Goal: Navigation & Orientation: Find specific page/section

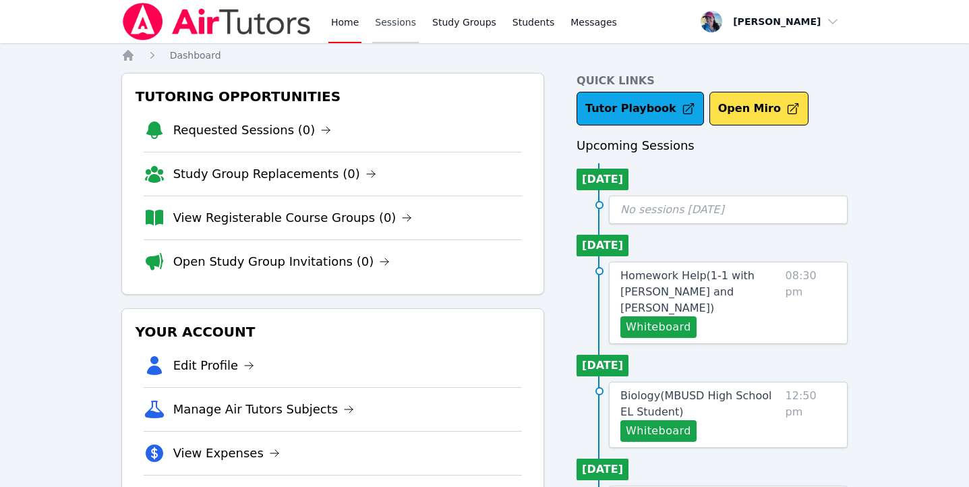
click at [403, 21] on link "Sessions" at bounding box center [395, 21] width 47 height 43
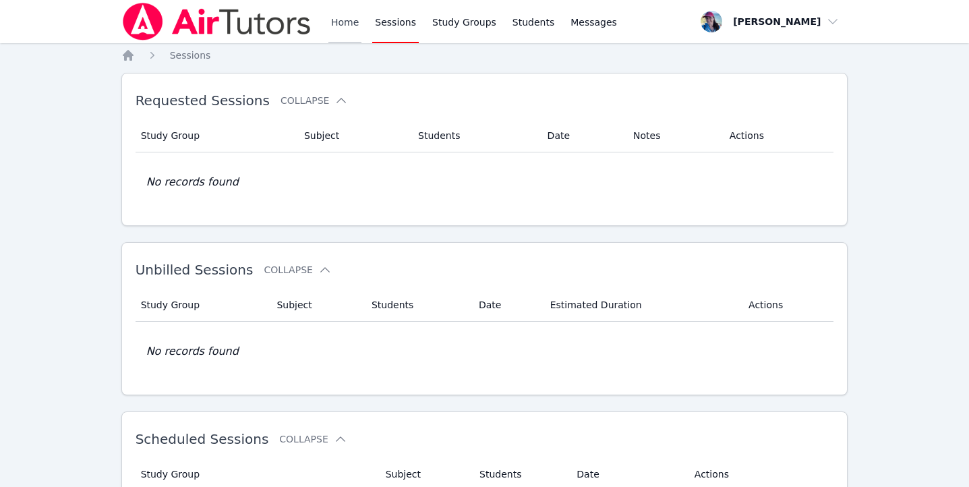
click at [340, 7] on link "Home" at bounding box center [345, 21] width 33 height 43
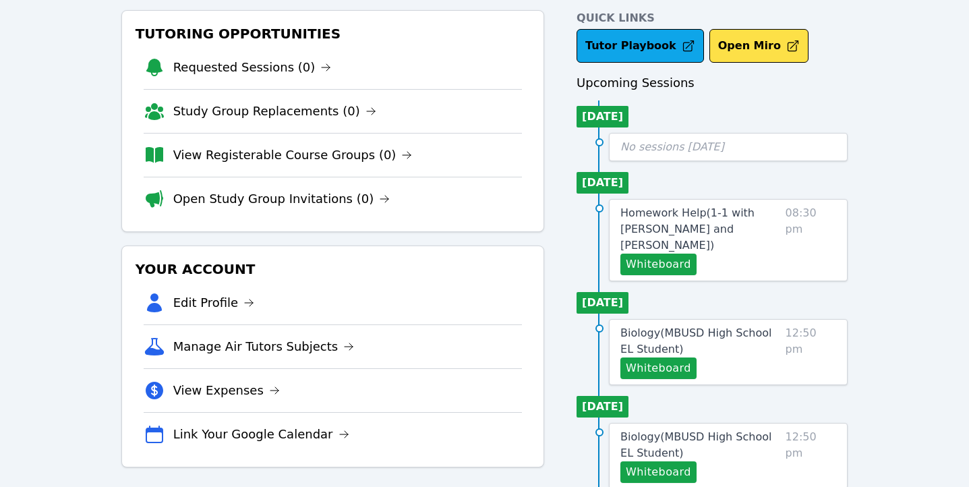
scroll to position [106, 0]
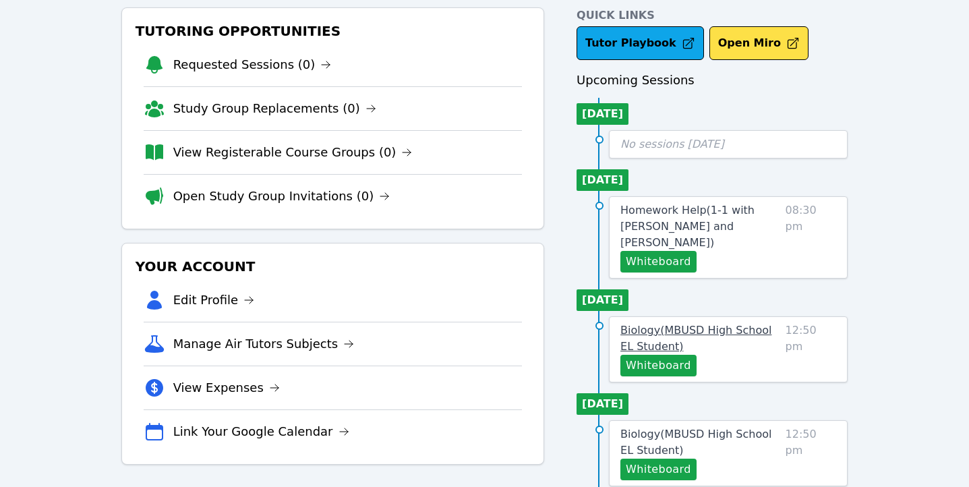
scroll to position [181, 0]
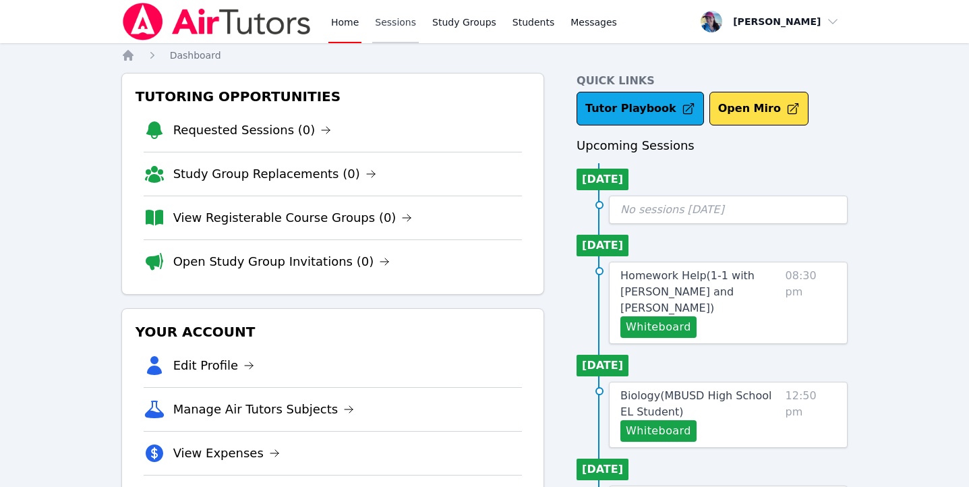
click at [395, 29] on link "Sessions" at bounding box center [395, 21] width 47 height 43
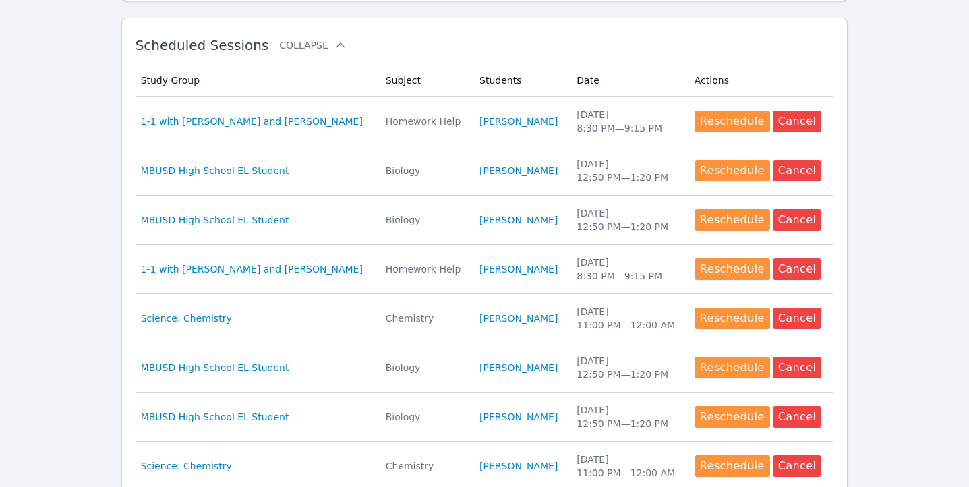
scroll to position [600, 0]
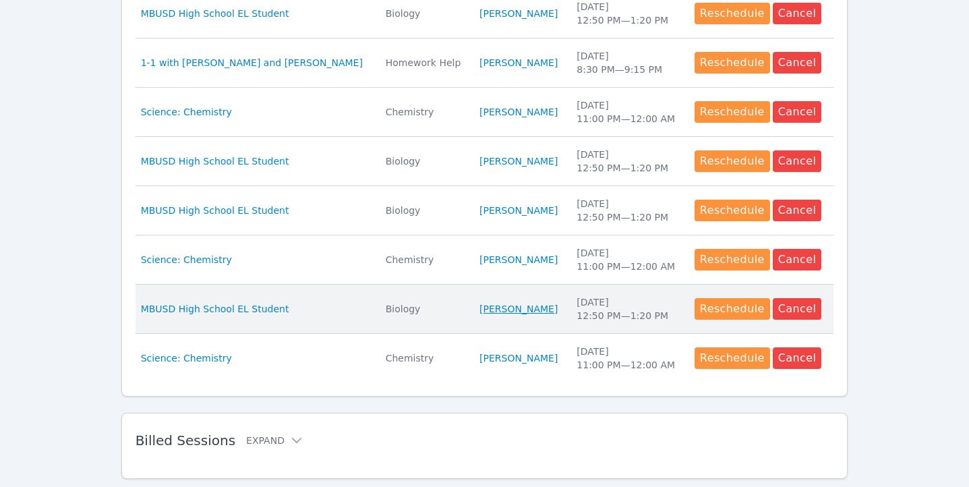
click at [486, 313] on link "Tareq Afify" at bounding box center [519, 308] width 78 height 13
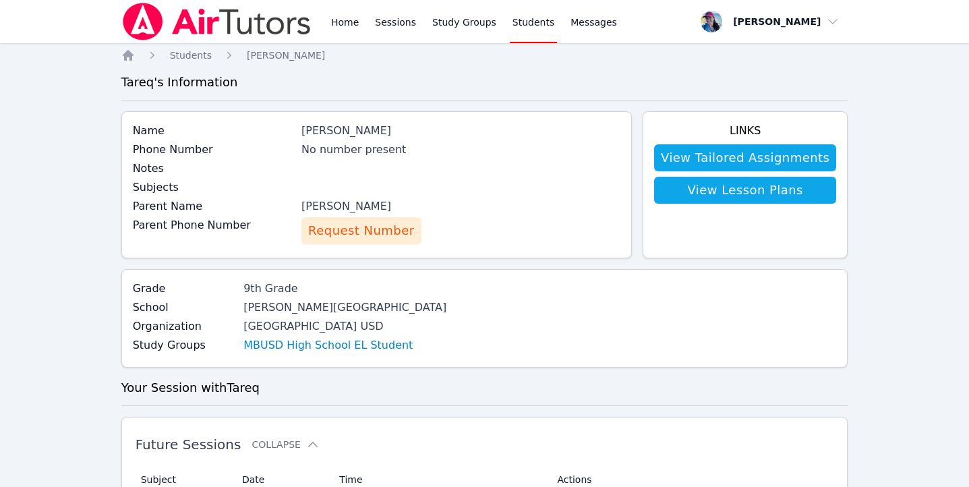
click at [368, 228] on span "Request Number" at bounding box center [361, 230] width 106 height 19
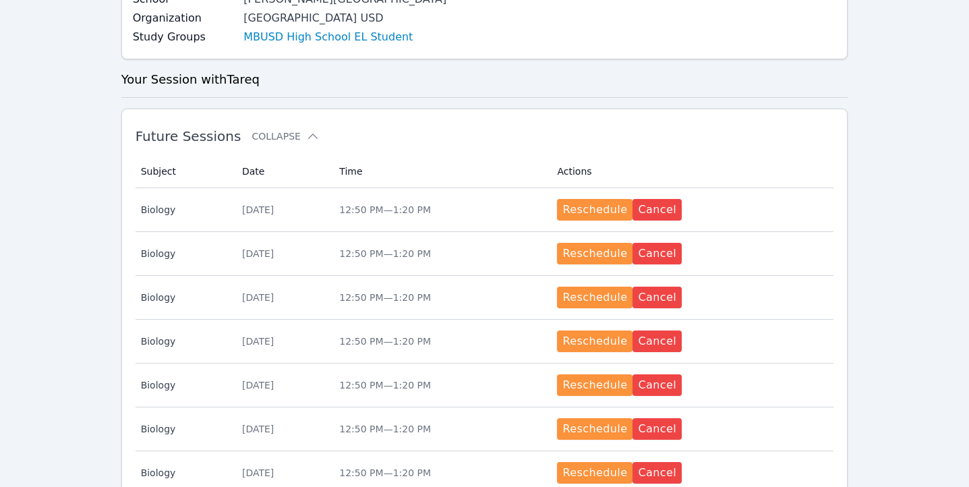
scroll to position [211, 0]
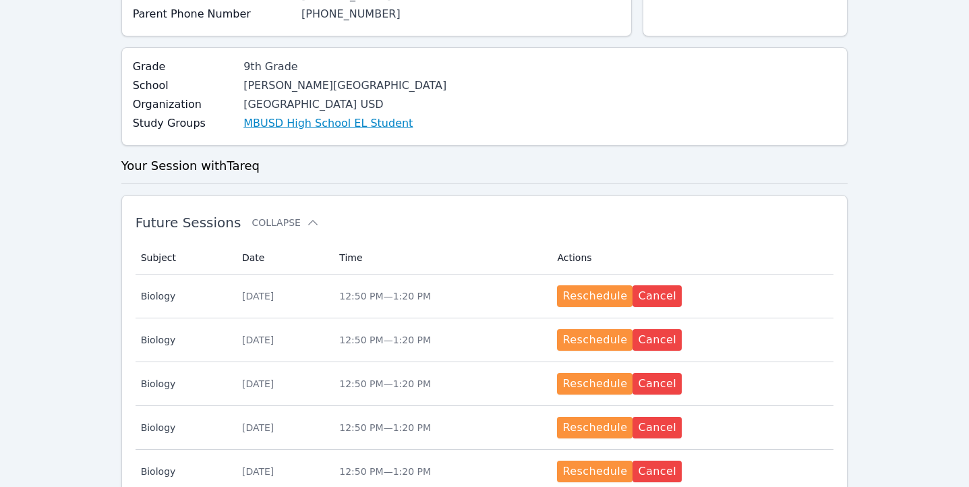
click at [335, 122] on link "MBUSD High School EL Student" at bounding box center [328, 123] width 169 height 16
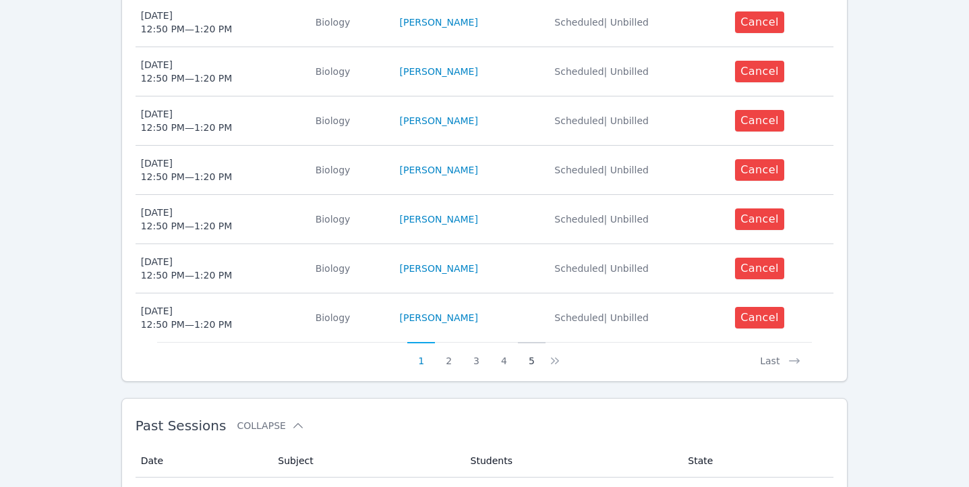
click at [532, 345] on button "5" at bounding box center [532, 355] width 28 height 26
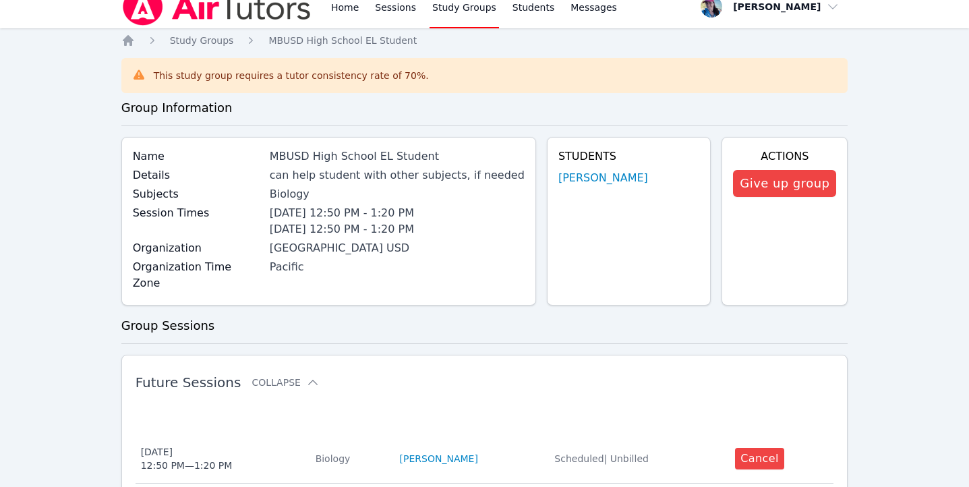
scroll to position [599, 0]
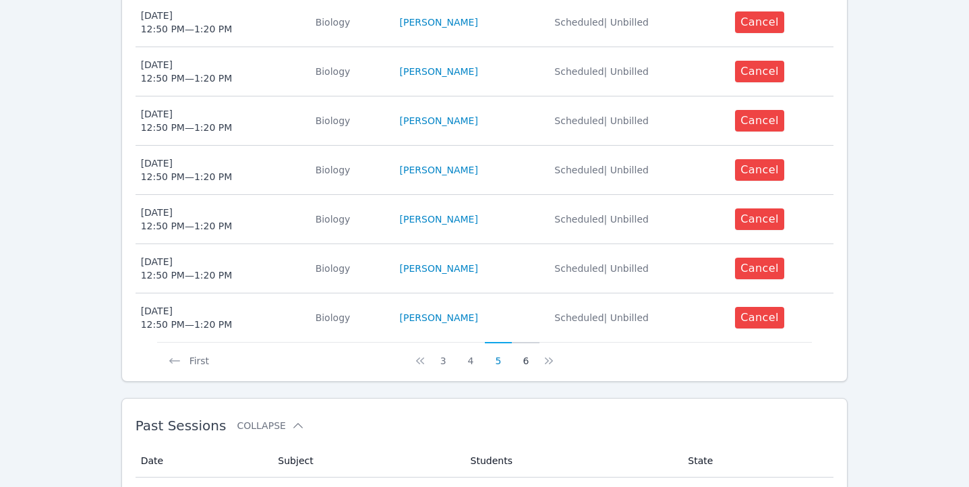
click at [527, 344] on button "6" at bounding box center [526, 355] width 28 height 26
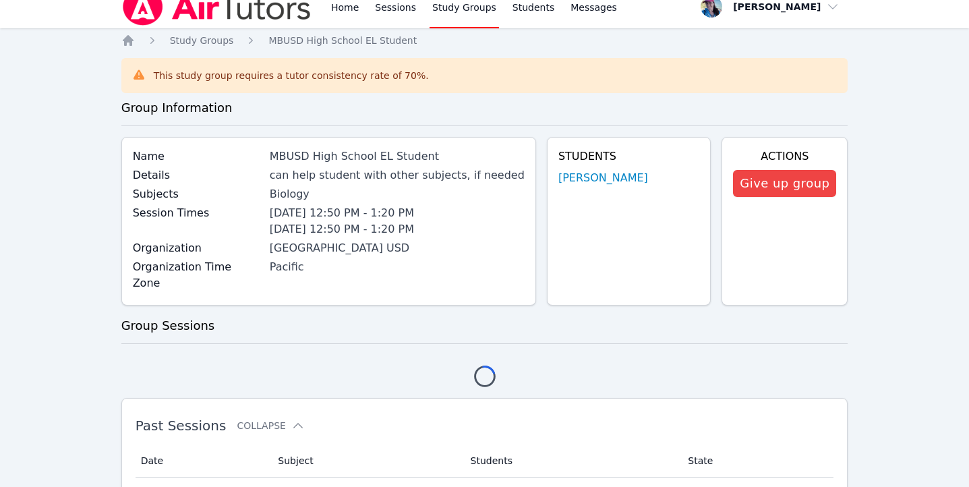
scroll to position [304, 0]
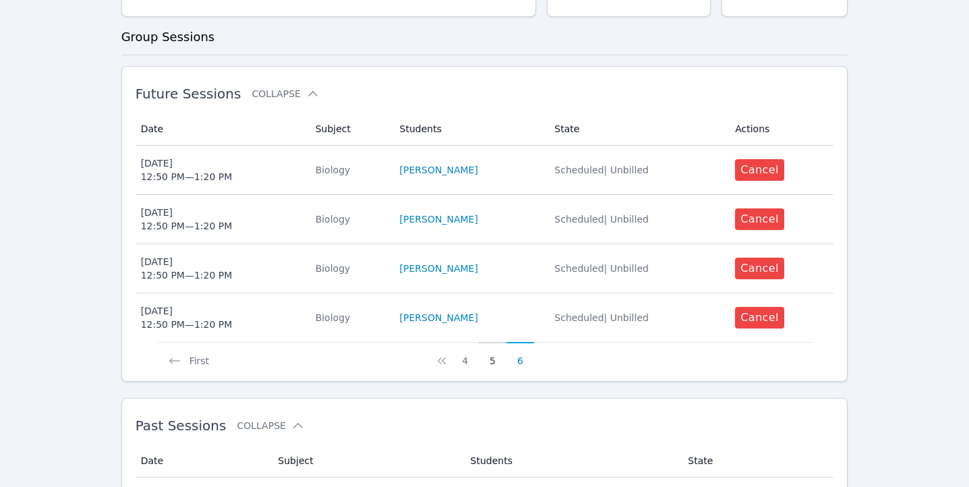
click at [497, 345] on button "5" at bounding box center [493, 355] width 28 height 26
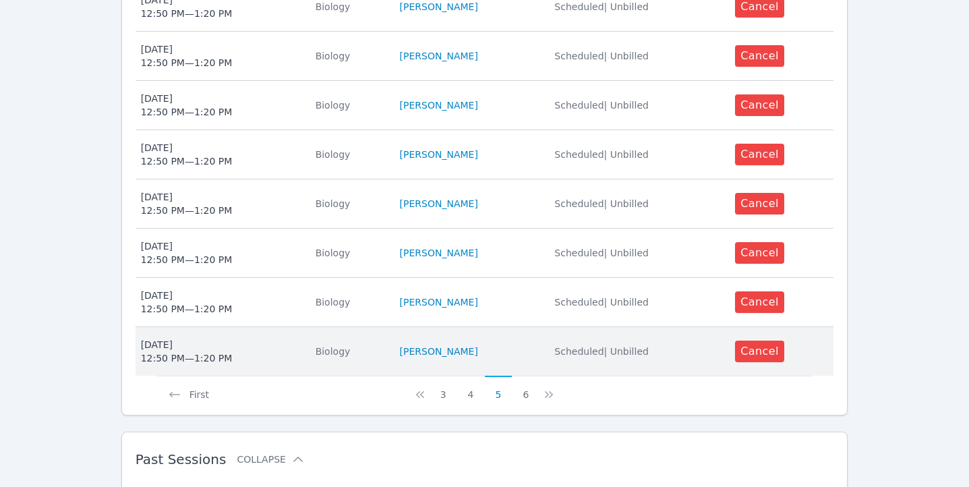
scroll to position [562, 0]
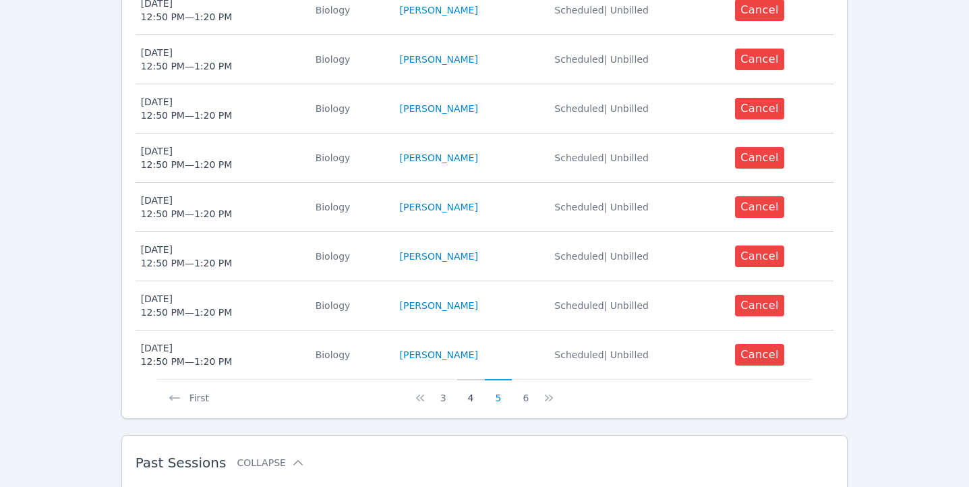
click at [465, 383] on button "4" at bounding box center [471, 392] width 28 height 26
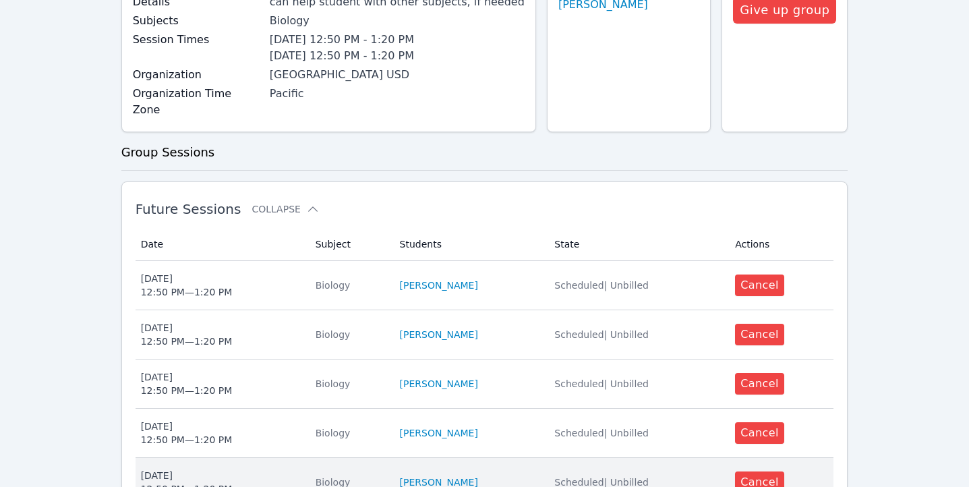
scroll to position [0, 0]
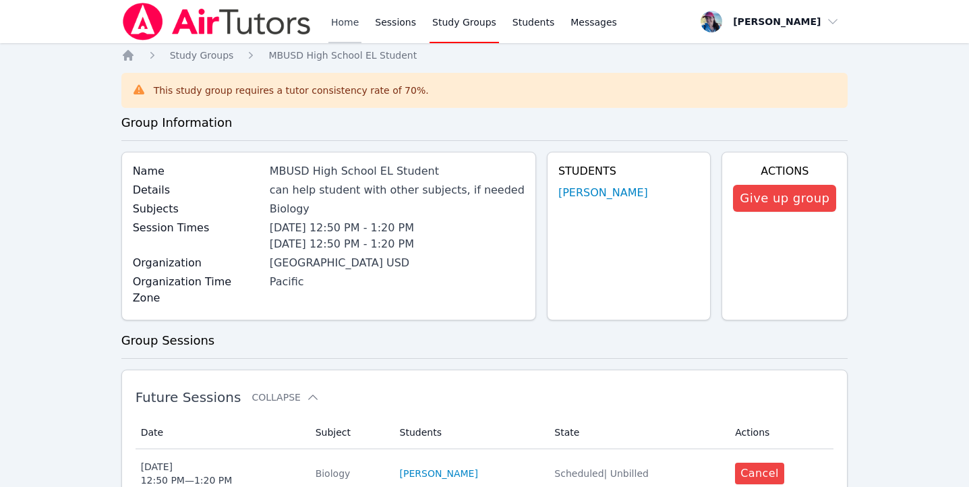
click at [335, 23] on link "Home" at bounding box center [345, 21] width 33 height 43
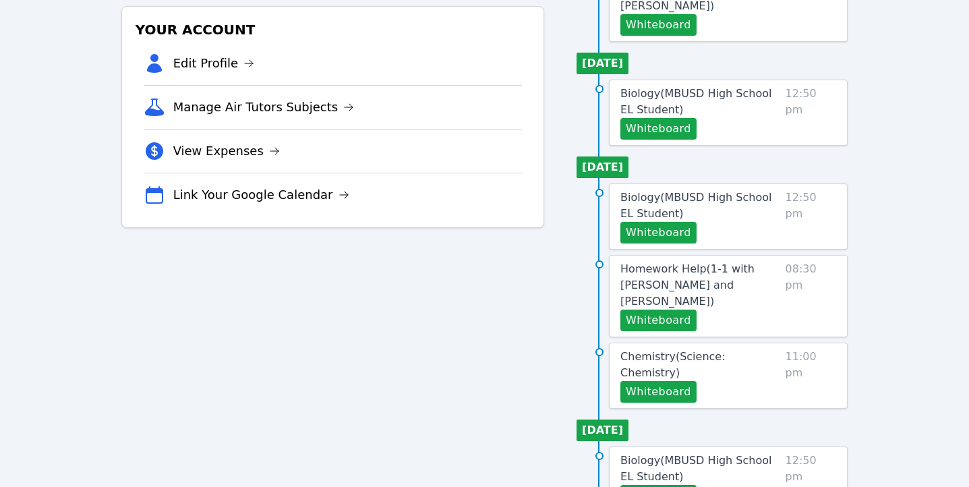
scroll to position [302, 0]
